Goal: Information Seeking & Learning: Learn about a topic

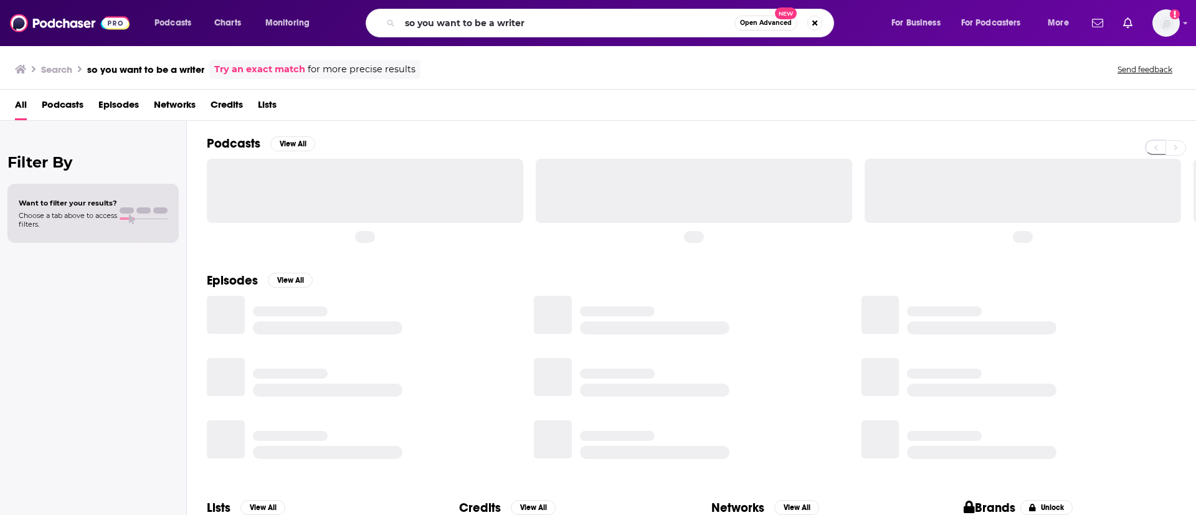
drag, startPoint x: 552, startPoint y: 27, endPoint x: 374, endPoint y: 23, distance: 177.5
click at [374, 23] on div "so you want to be a writer Open Advanced New" at bounding box center [600, 23] width 468 height 29
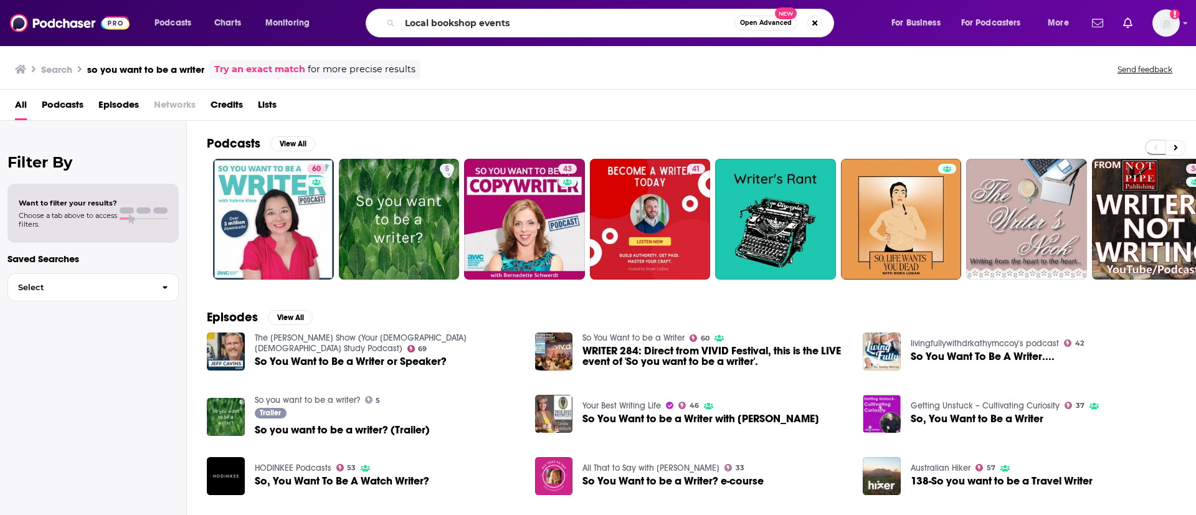
type input "Local bookshop events"
drag, startPoint x: 536, startPoint y: 26, endPoint x: 379, endPoint y: 21, distance: 157.6
click at [380, 21] on div "so you want to be a writer Open Advanced New" at bounding box center [600, 23] width 468 height 29
paste input "The Bookshop Podcast"
type input "The Bookshop Podcast"
